Goal: Task Accomplishment & Management: Manage account settings

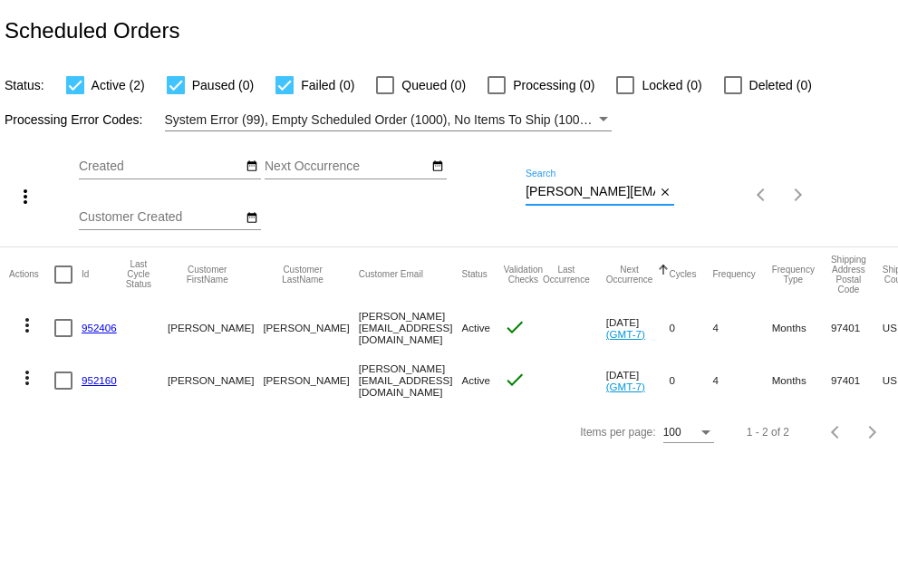
scroll to position [0, 9]
click at [776, 188] on div "more_vert Aug Jan Feb Mar [DATE]" at bounding box center [449, 188] width 898 height 115
paste input "rlngqueen@fastmail.f"
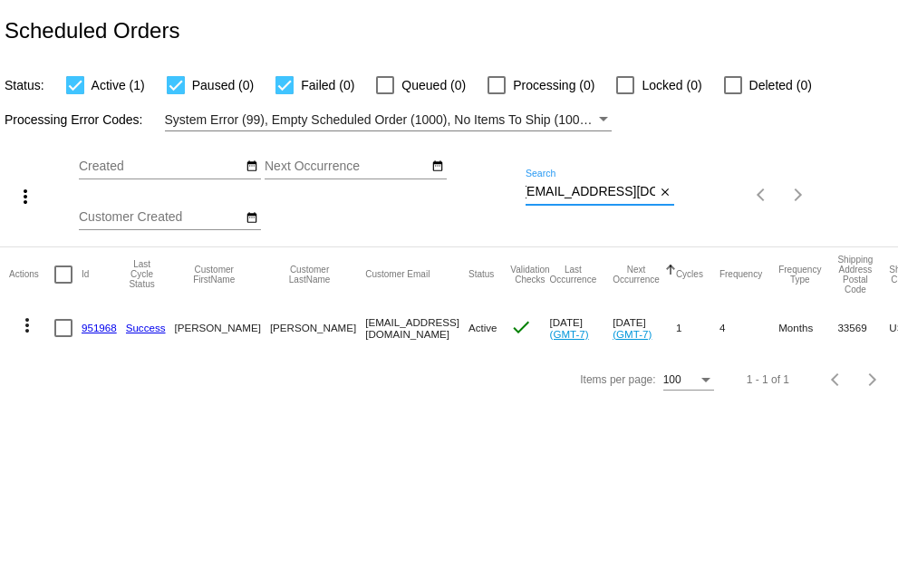
scroll to position [0, 0]
click at [526, 195] on input "[EMAIL_ADDRESS][DOMAIN_NAME]" at bounding box center [590, 192] width 130 height 14
drag, startPoint x: 526, startPoint y: 195, endPoint x: 688, endPoint y: 167, distance: 163.7
click at [721, 186] on div "more_vert Aug Jan Feb Mar [DATE]" at bounding box center [449, 188] width 898 height 115
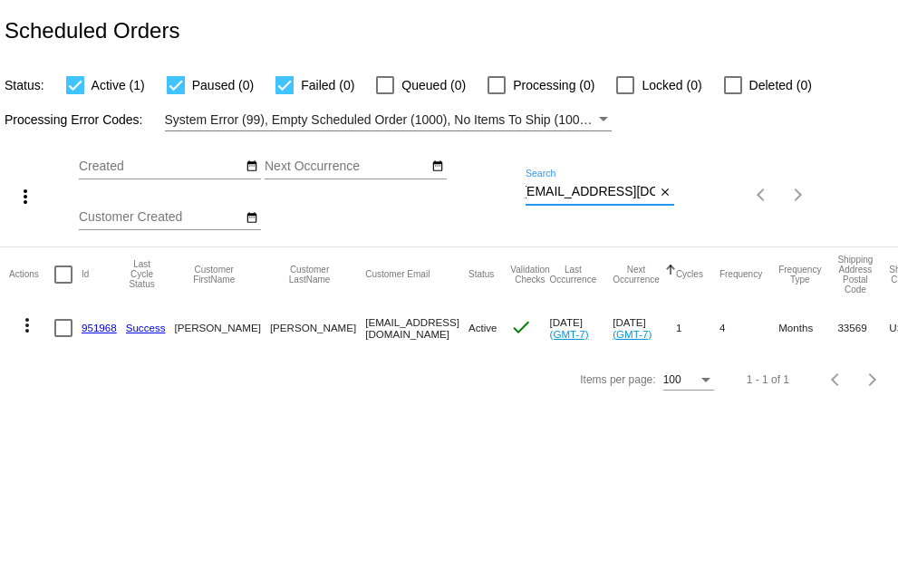
paste input "[EMAIL_ADDRESS][DOMAIN_NAME]"
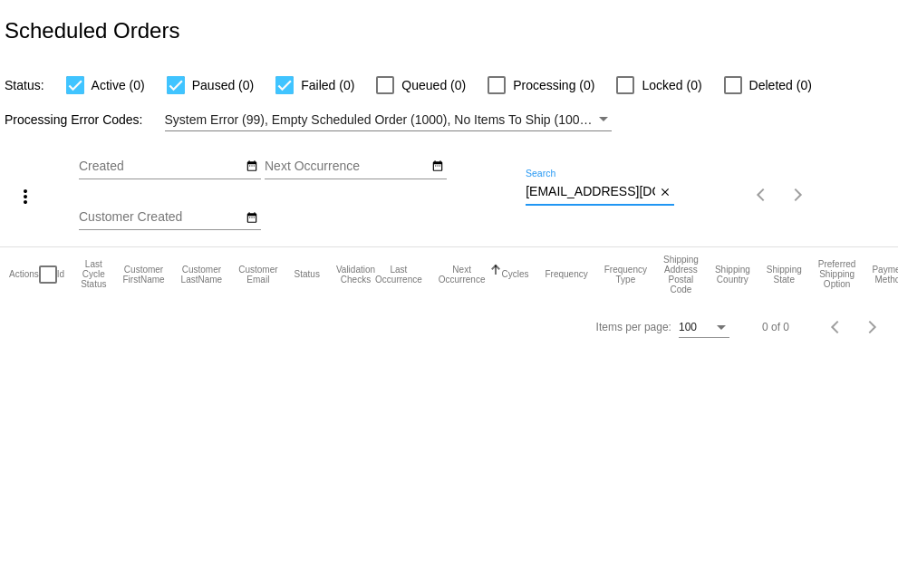
click at [531, 192] on input "[EMAIL_ADDRESS][DOMAIN_NAME]" at bounding box center [590, 192] width 130 height 14
drag, startPoint x: 526, startPoint y: 192, endPoint x: 701, endPoint y: 177, distance: 175.5
click at [705, 188] on div "more_vert Aug Jan Feb Mar [DATE]" at bounding box center [449, 188] width 898 height 115
paste input "haron.55@hotmai"
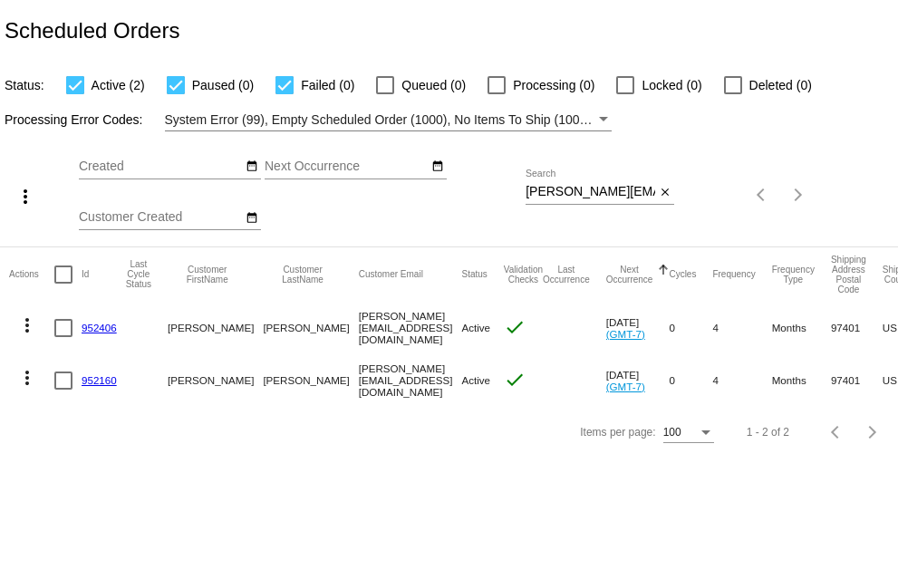
click at [525, 192] on div "Aug Jan Feb Mar Apr Su Mo" at bounding box center [302, 195] width 447 height 102
drag, startPoint x: 525, startPoint y: 190, endPoint x: 738, endPoint y: 171, distance: 213.7
click at [738, 171] on div "more_vert Aug Jan Feb Mar [DATE]" at bounding box center [449, 188] width 898 height 115
paste input "myraw09@g"
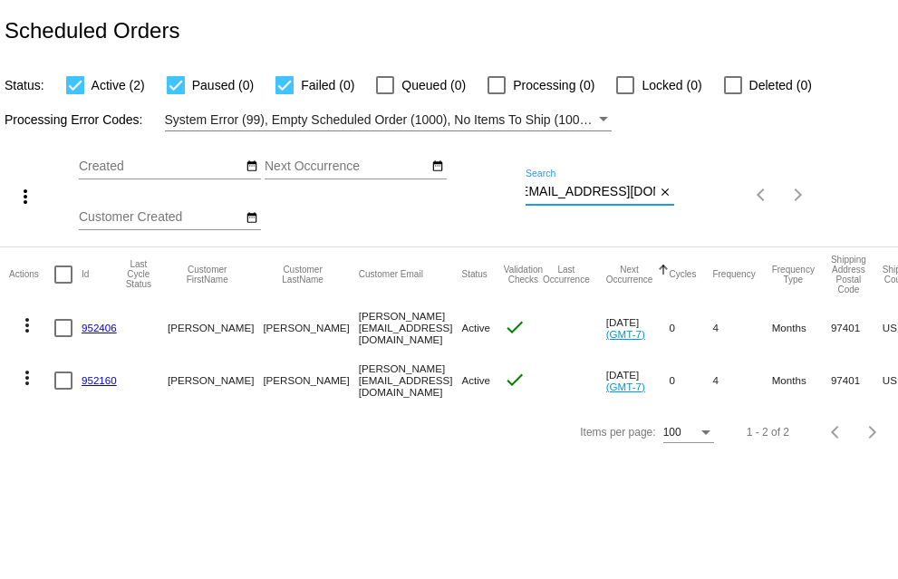
scroll to position [0, 0]
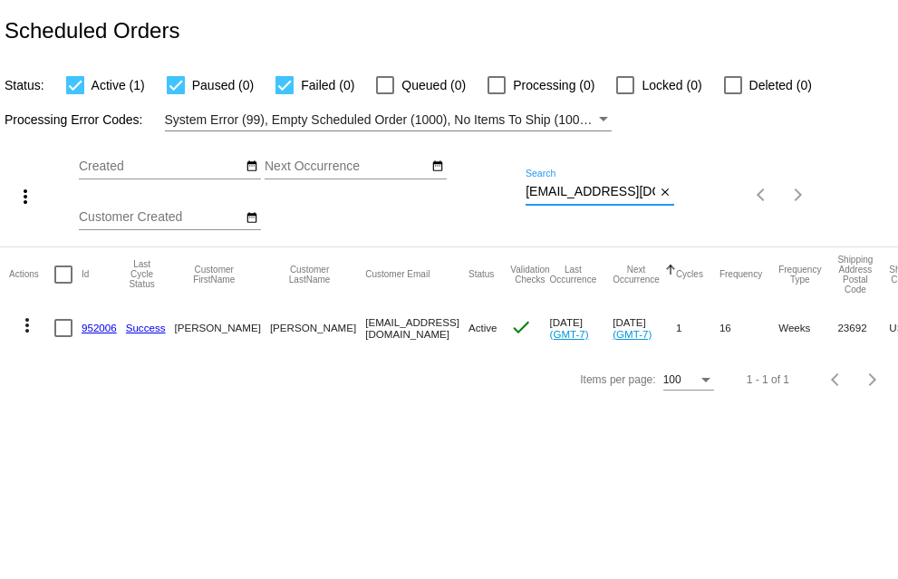
type input "[EMAIL_ADDRESS][DOMAIN_NAME]"
click at [25, 330] on mat-icon "more_vert" at bounding box center [27, 325] width 22 height 22
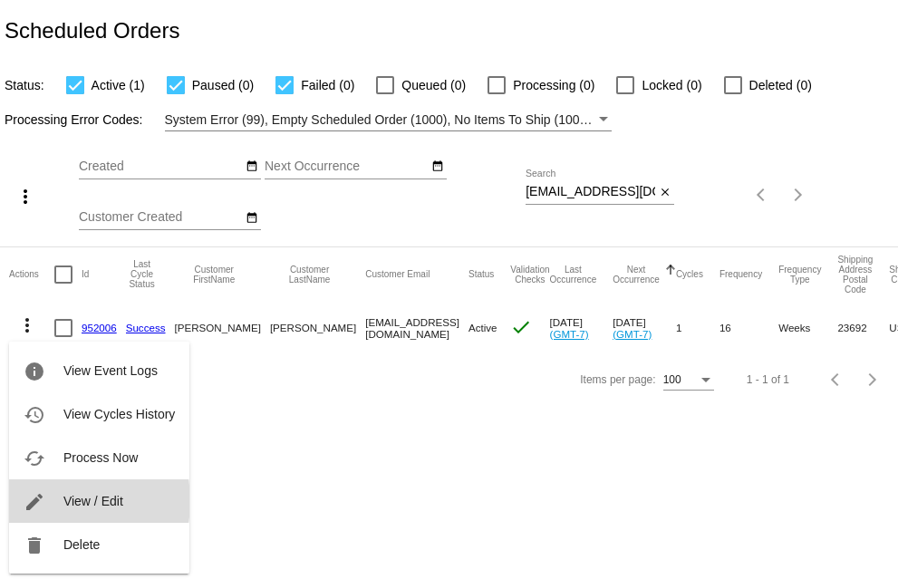
click at [56, 501] on button "edit View / Edit" at bounding box center [99, 500] width 180 height 43
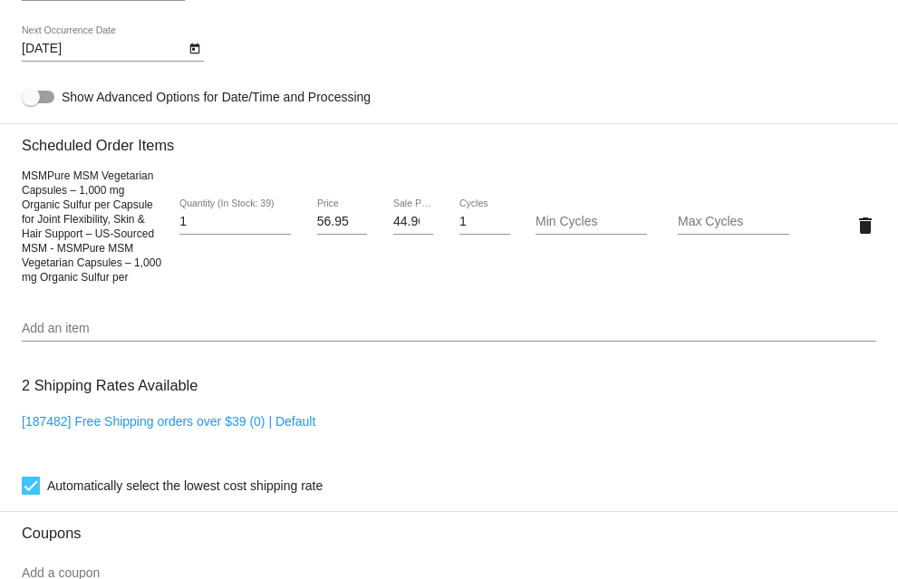
scroll to position [997, 0]
